Goal: Download file/media

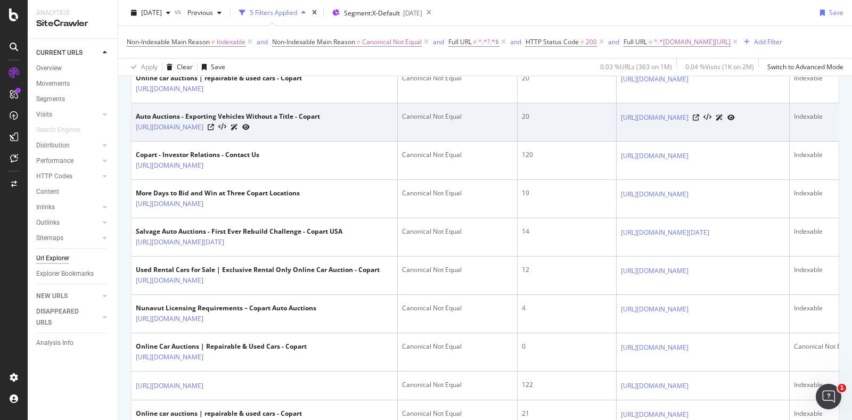
scroll to position [83, 0]
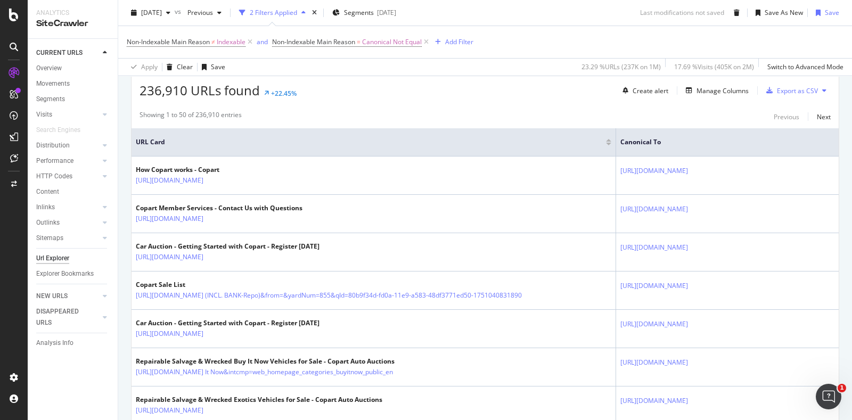
scroll to position [237, 0]
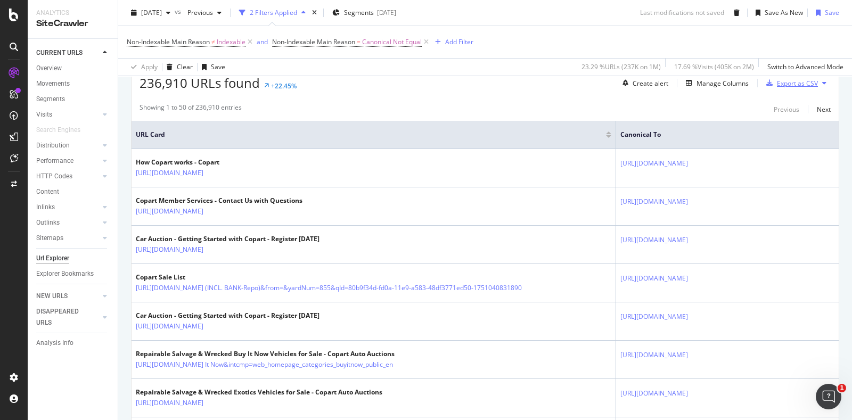
click at [785, 86] on div "Export as CSV" at bounding box center [797, 83] width 41 height 9
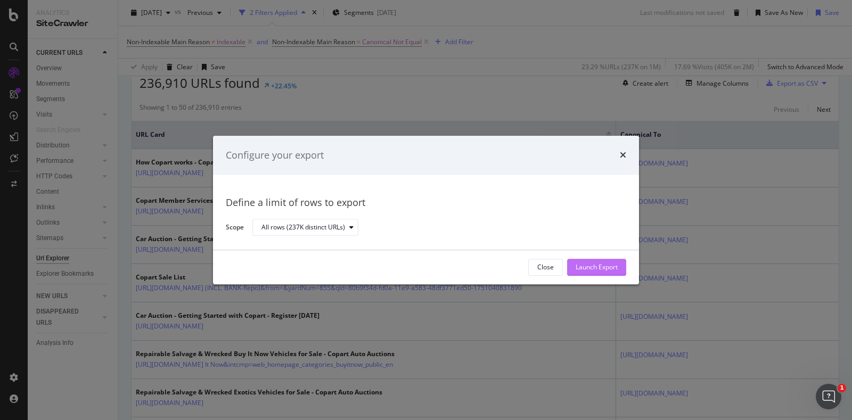
click at [591, 266] on div "Launch Export" at bounding box center [597, 267] width 42 height 9
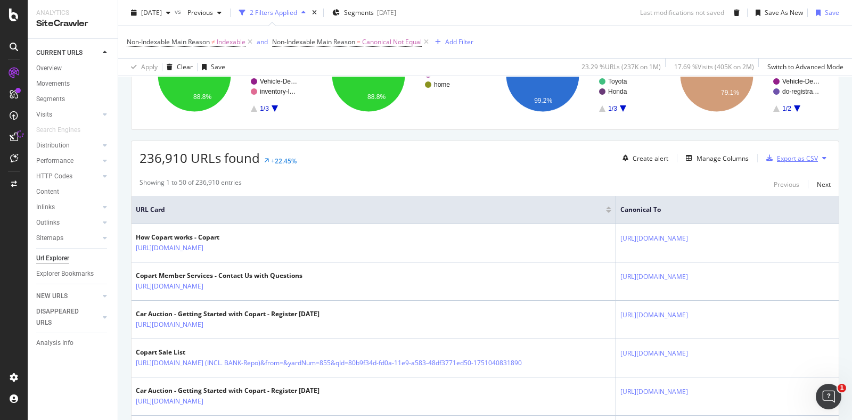
scroll to position [282, 0]
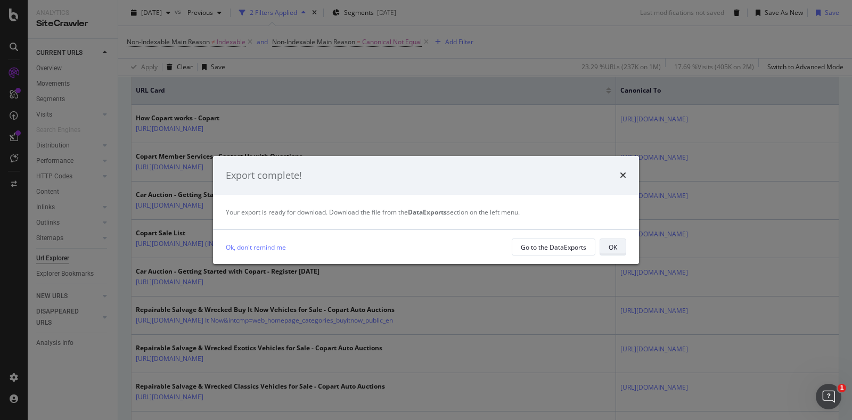
click at [609, 247] on div "OK" at bounding box center [613, 247] width 9 height 9
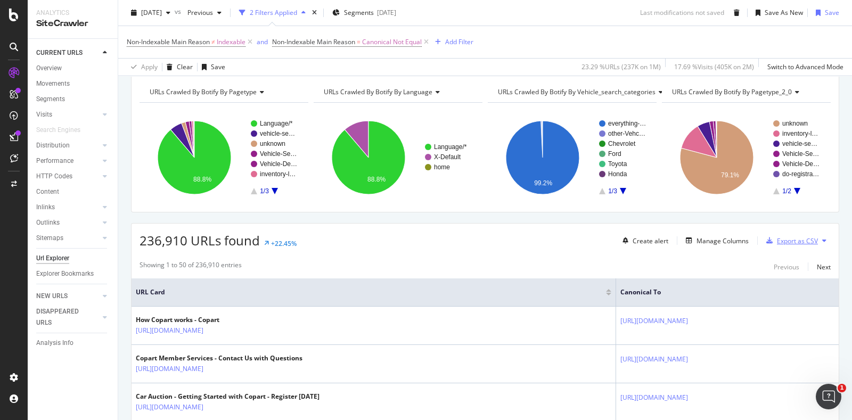
scroll to position [0, 0]
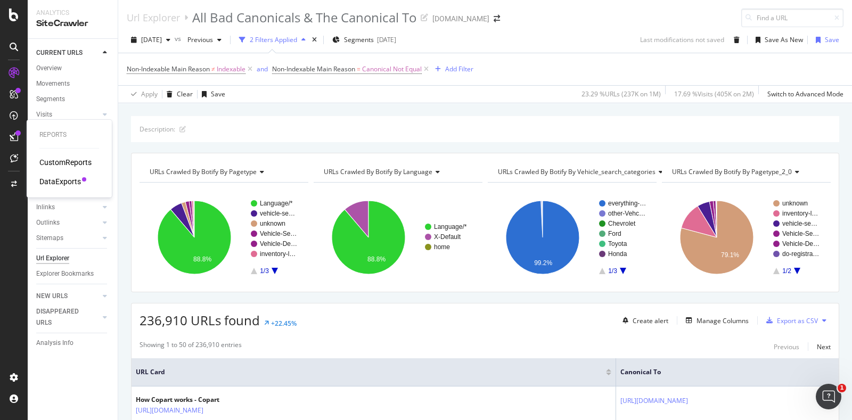
click at [58, 185] on div "DataExports" at bounding box center [60, 181] width 42 height 11
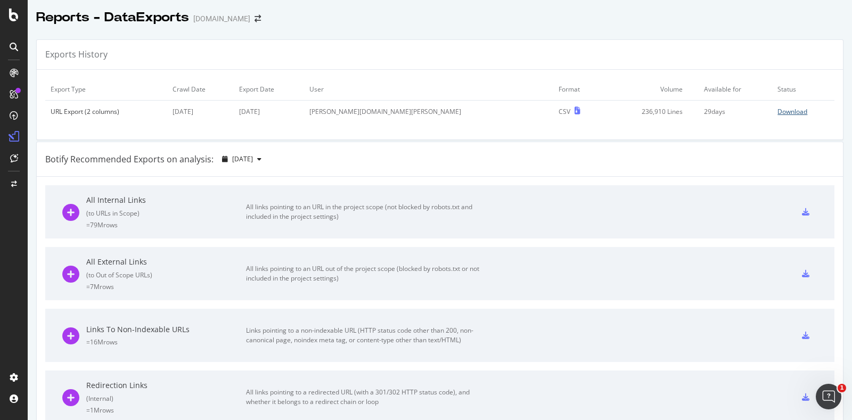
click at [777, 115] on div "Download" at bounding box center [792, 111] width 30 height 9
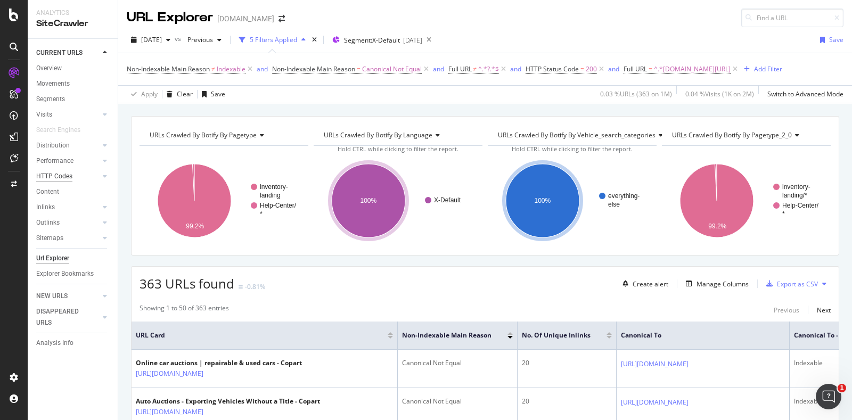
scroll to position [83, 0]
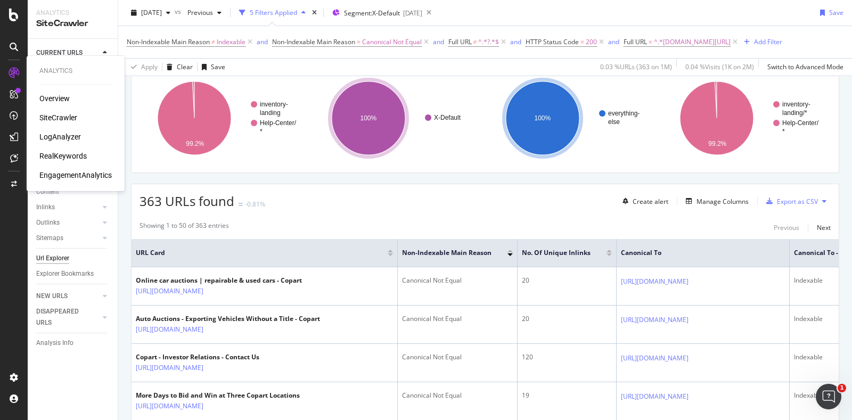
click at [64, 116] on div "SiteCrawler" at bounding box center [58, 117] width 38 height 11
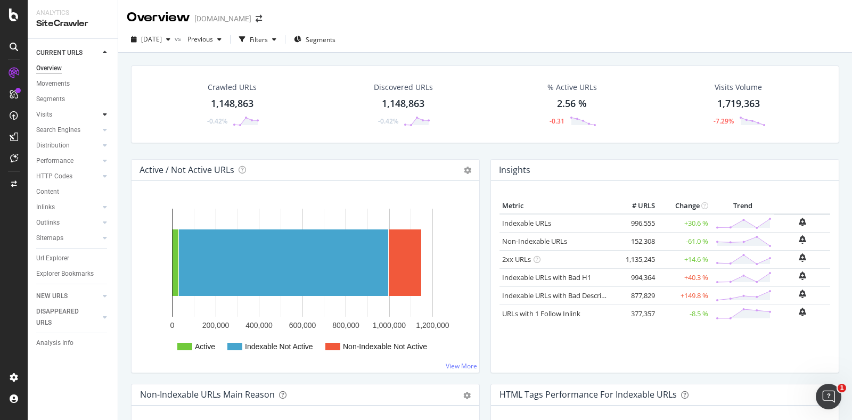
click at [107, 115] on div at bounding box center [105, 114] width 11 height 11
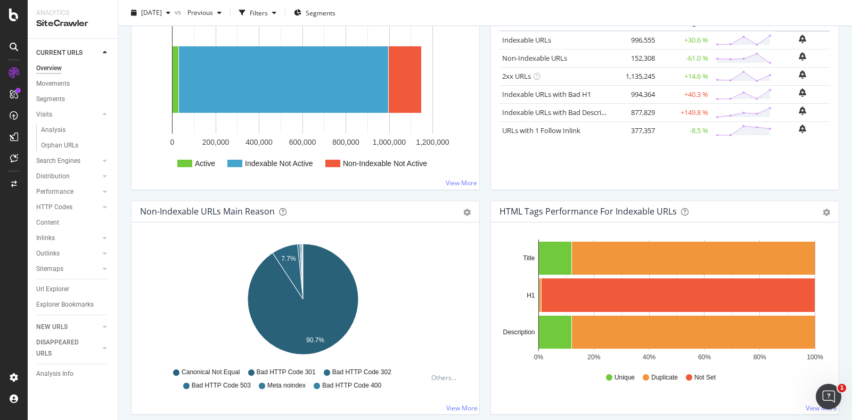
scroll to position [184, 0]
click at [57, 286] on div "Url Explorer" at bounding box center [52, 289] width 33 height 11
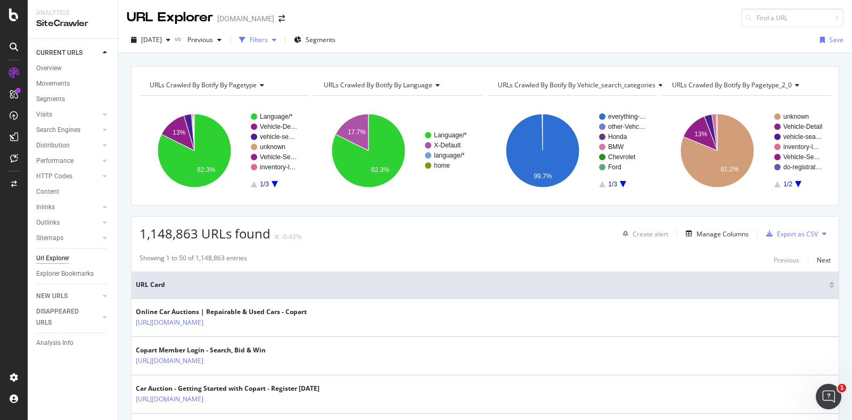
click at [281, 37] on div "button" at bounding box center [274, 40] width 13 height 6
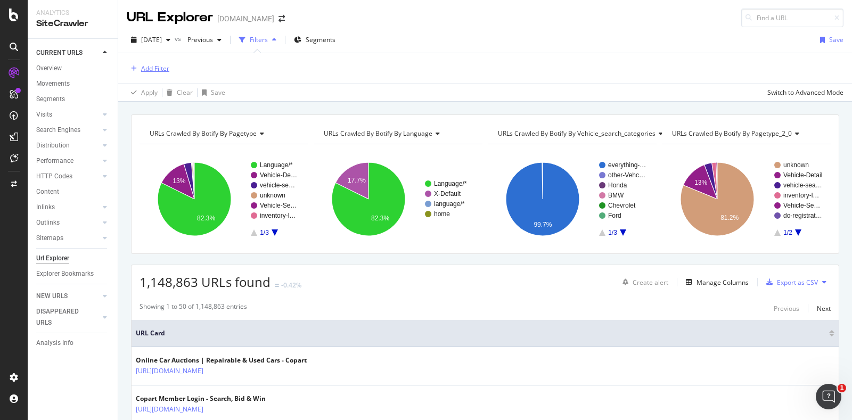
click at [151, 68] on div "Add Filter" at bounding box center [155, 68] width 28 height 9
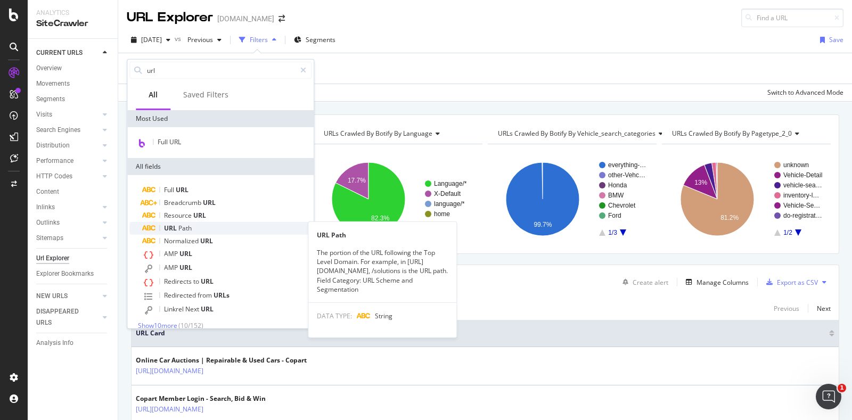
type input "url"
click at [185, 227] on span "Path" at bounding box center [184, 228] width 13 height 9
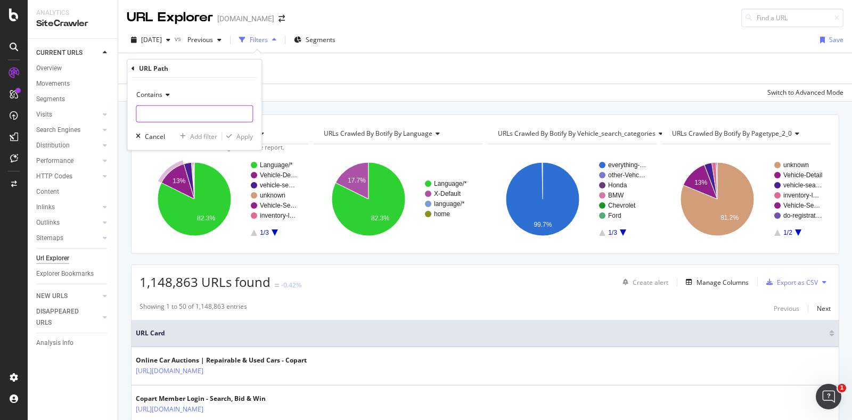
click at [161, 114] on input "text" at bounding box center [194, 113] width 116 height 17
type input "/vehicle-"
click at [244, 137] on div "Apply" at bounding box center [244, 136] width 17 height 9
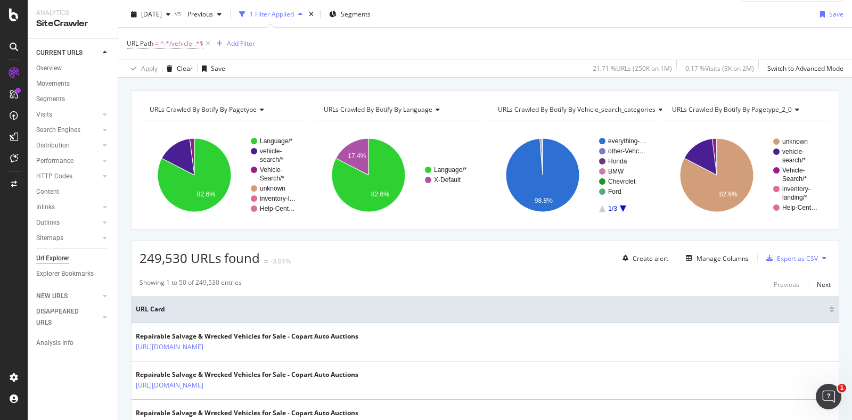
scroll to position [37, 0]
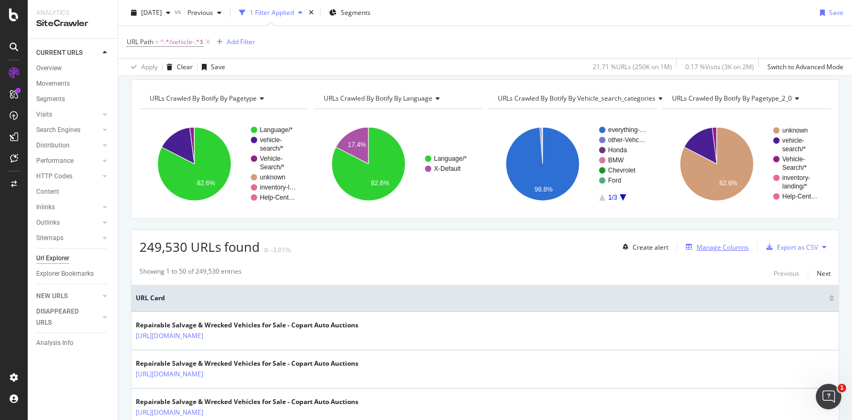
click at [705, 241] on button "Manage Columns" at bounding box center [715, 247] width 67 height 13
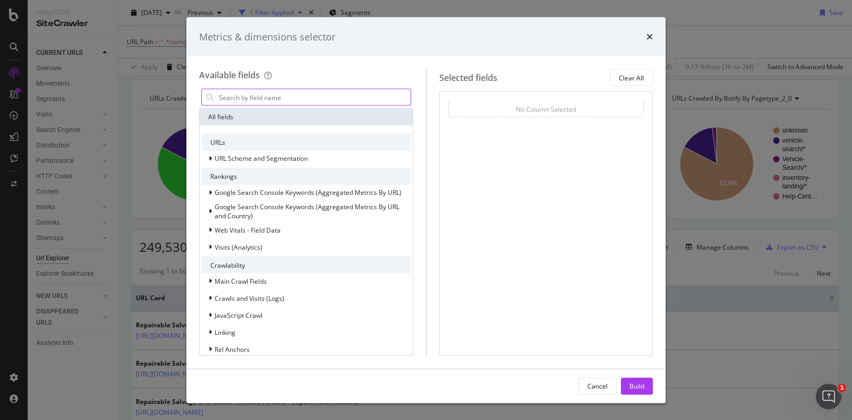
click at [322, 102] on input "modal" at bounding box center [314, 97] width 193 height 16
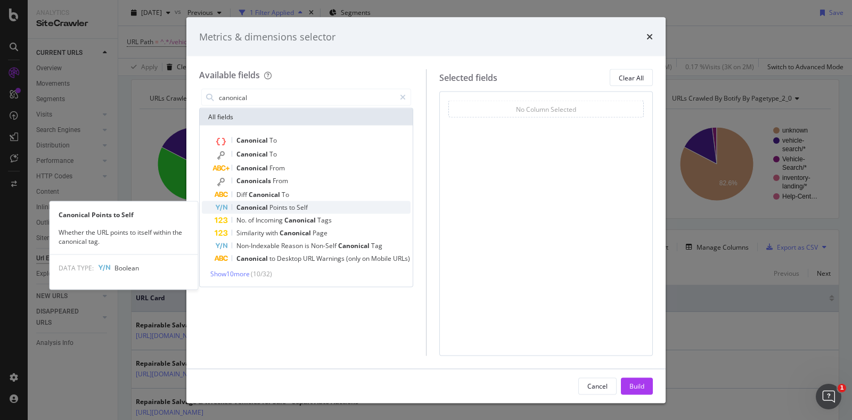
type input "canonical"
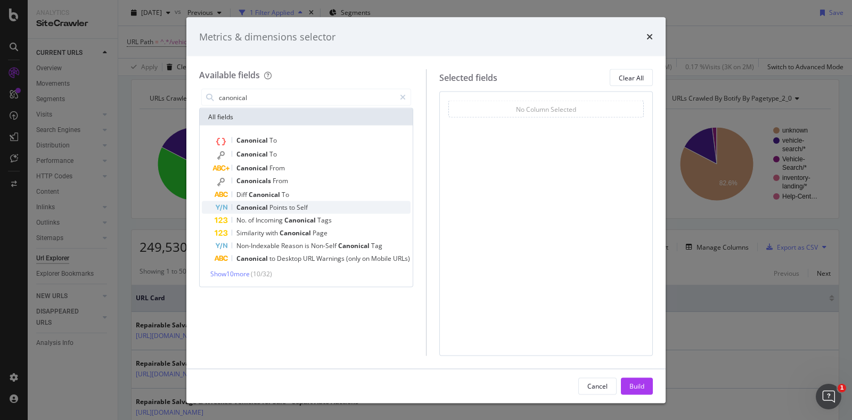
click at [264, 210] on span "Canonical" at bounding box center [252, 207] width 33 height 9
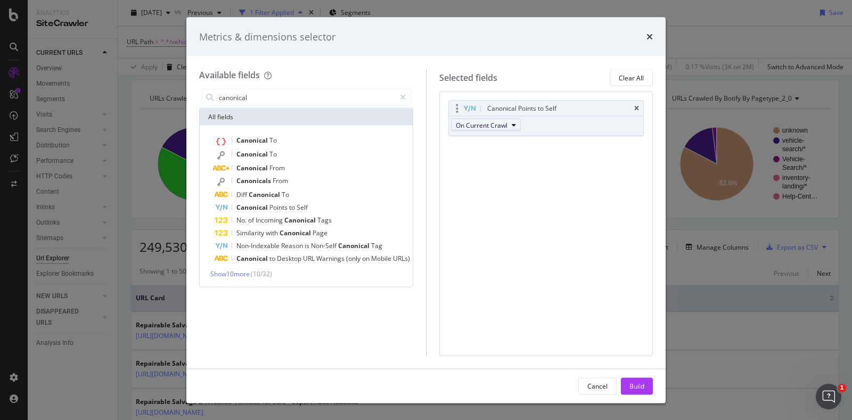
click at [475, 125] on span "On Current Crawl" at bounding box center [482, 124] width 52 height 9
click at [258, 142] on span "Canonical" at bounding box center [252, 140] width 33 height 9
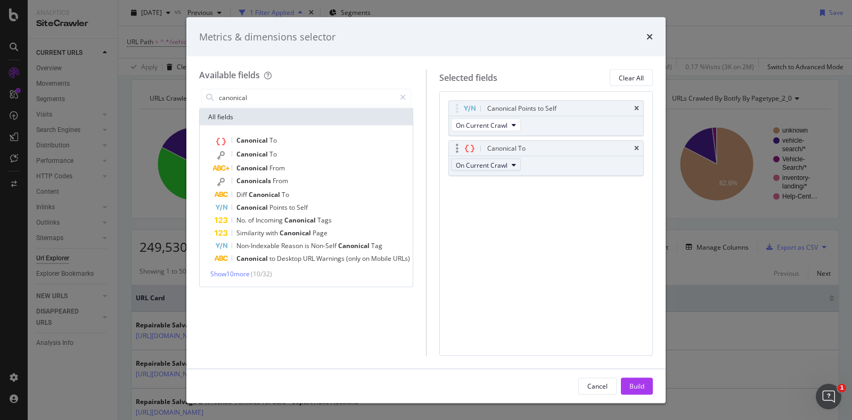
click at [485, 167] on span "On Current Crawl" at bounding box center [482, 164] width 52 height 9
click at [627, 383] on button "Build" at bounding box center [637, 386] width 32 height 17
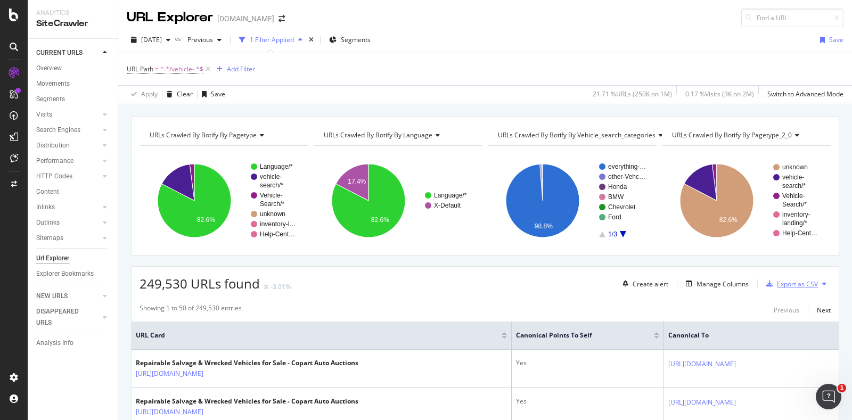
click at [783, 280] on div "Export as CSV" at bounding box center [797, 284] width 41 height 9
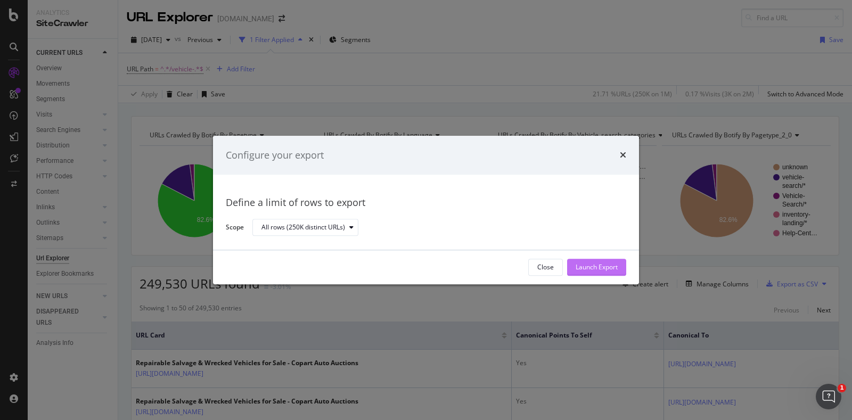
click at [584, 268] on div "Launch Export" at bounding box center [597, 267] width 42 height 9
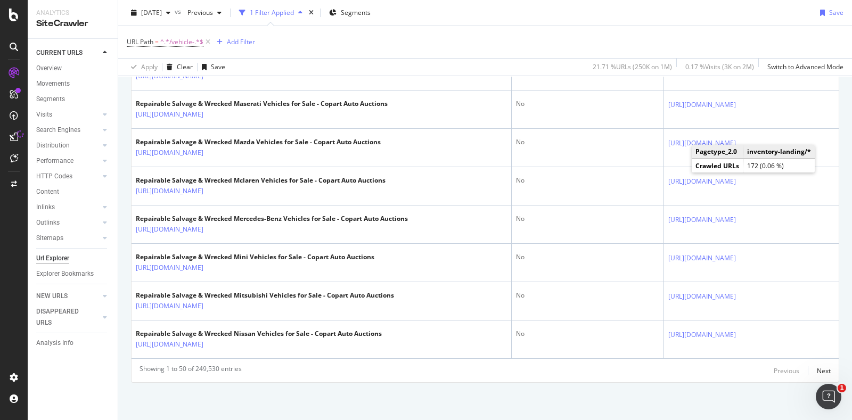
scroll to position [2176, 0]
click at [817, 372] on div "Next" at bounding box center [824, 370] width 14 height 9
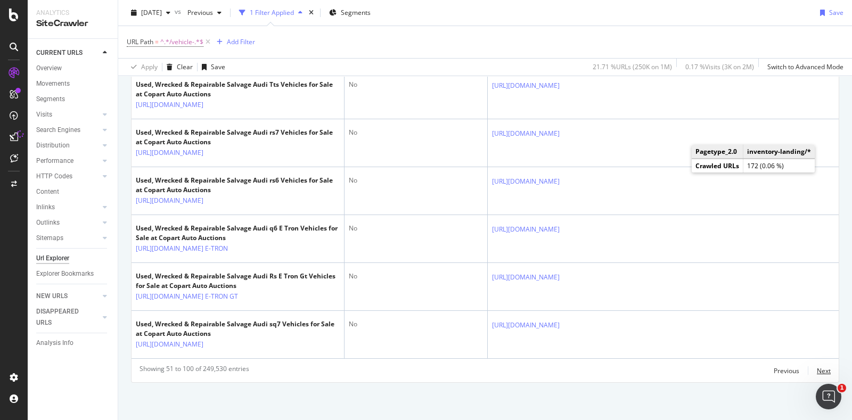
scroll to position [2878, 0]
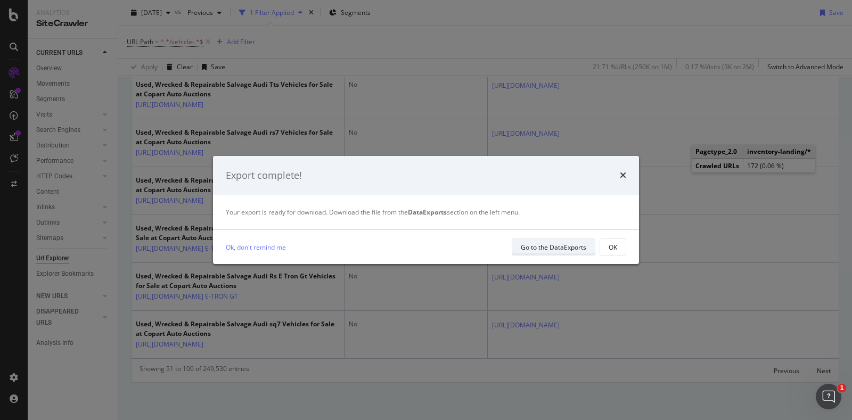
click at [566, 244] on div "Go to the DataExports" at bounding box center [553, 247] width 65 height 9
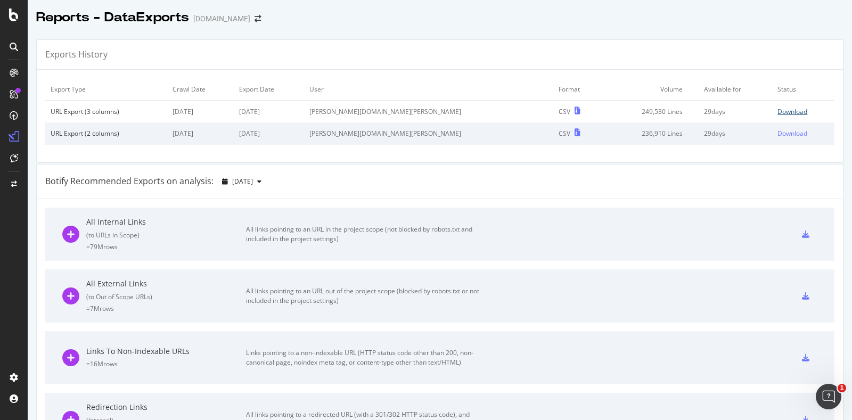
click at [777, 108] on div "Download" at bounding box center [792, 111] width 30 height 9
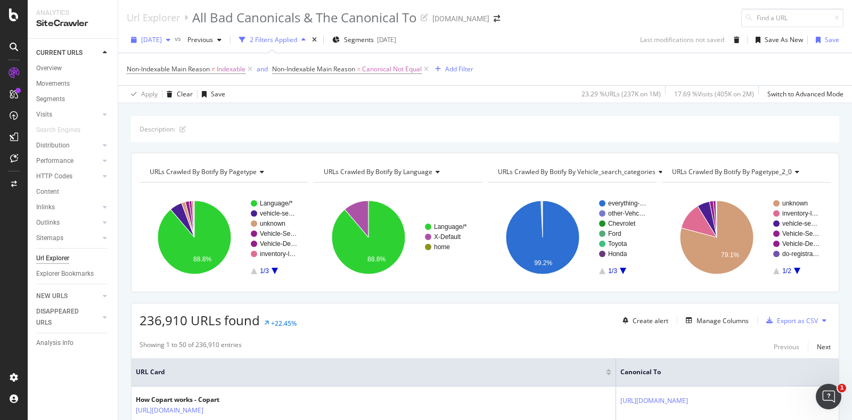
click at [162, 39] on span "[DATE]" at bounding box center [151, 39] width 21 height 9
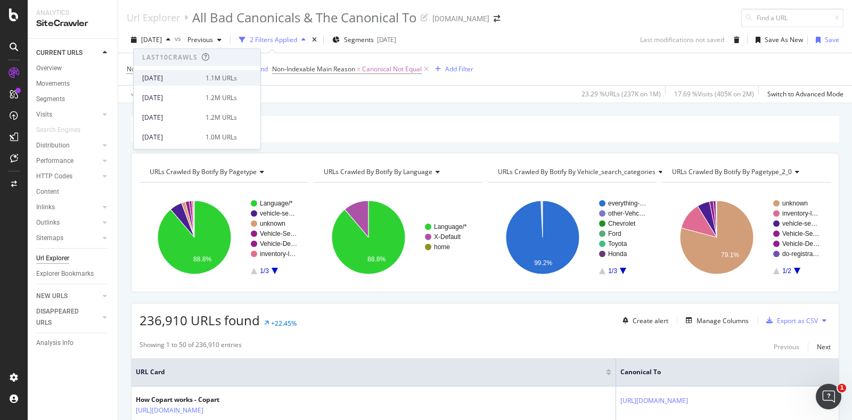
click at [175, 78] on div "[DATE]" at bounding box center [170, 78] width 57 height 10
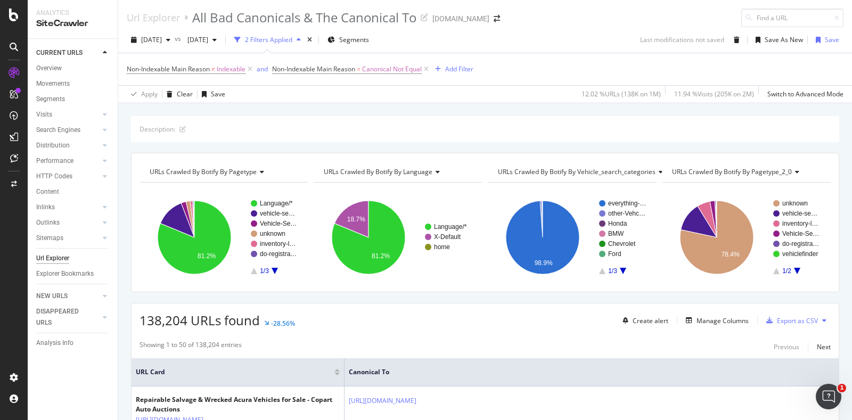
click at [740, 68] on div "Non-Indexable Main Reason ≠ Indexable and Non-Indexable Main Reason = Canonical…" at bounding box center [485, 69] width 717 height 32
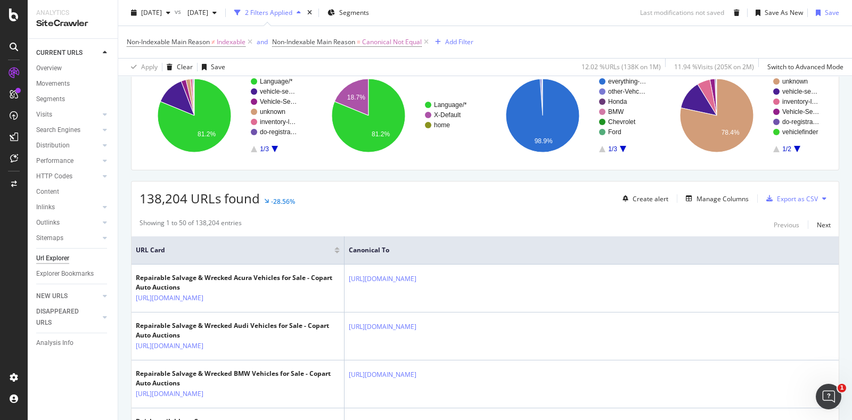
scroll to position [123, 0]
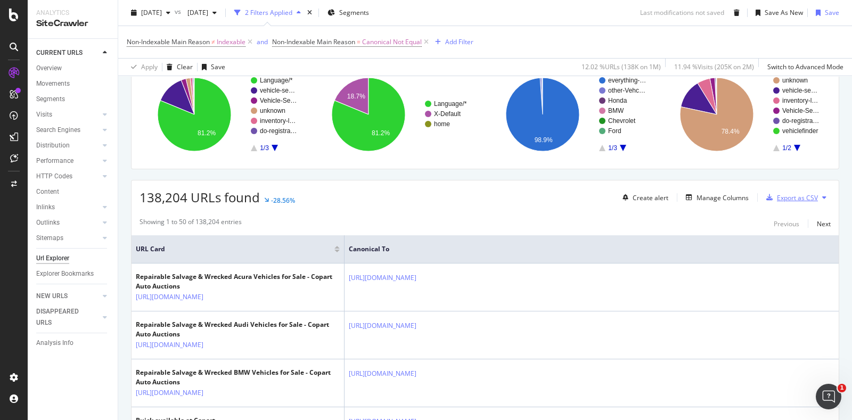
click at [777, 194] on div "Export as CSV" at bounding box center [797, 197] width 41 height 9
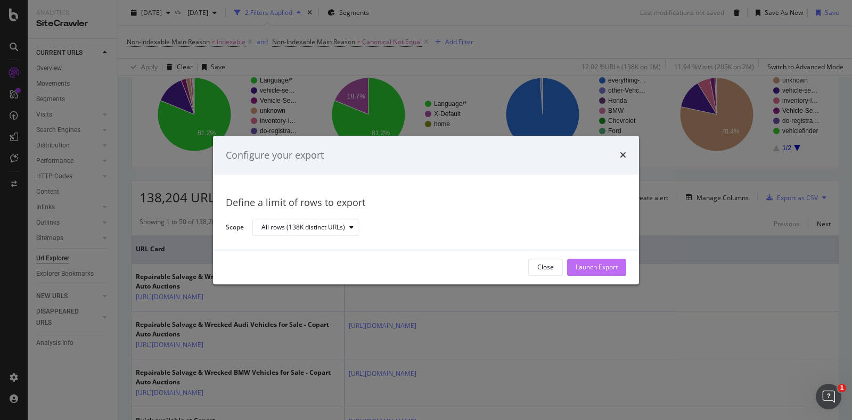
click at [596, 263] on div "Launch Export" at bounding box center [597, 267] width 42 height 9
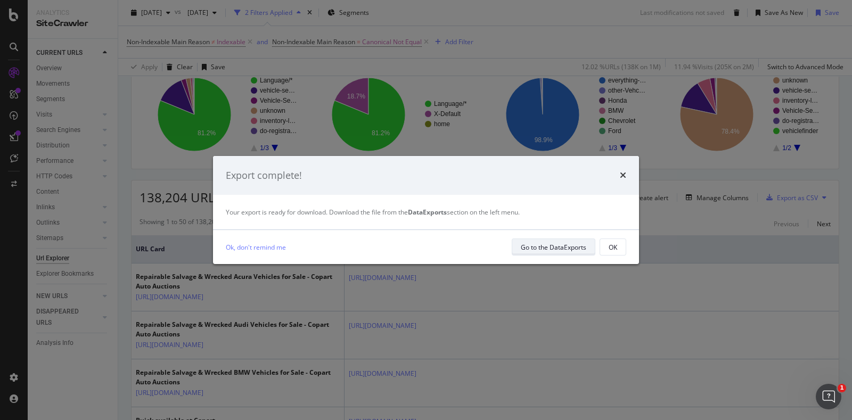
click at [546, 248] on div "Go to the DataExports" at bounding box center [553, 247] width 65 height 9
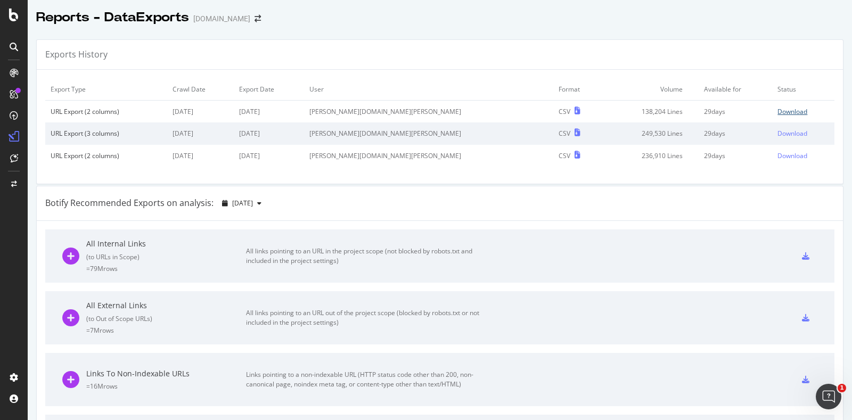
click at [777, 108] on div "Download" at bounding box center [792, 111] width 30 height 9
